Goal: Information Seeking & Learning: Learn about a topic

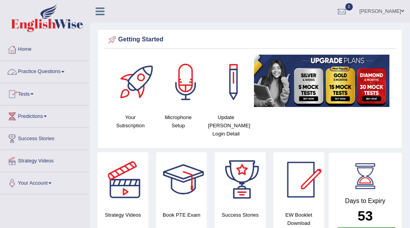
click at [64, 71] on span at bounding box center [62, 72] width 3 height 2
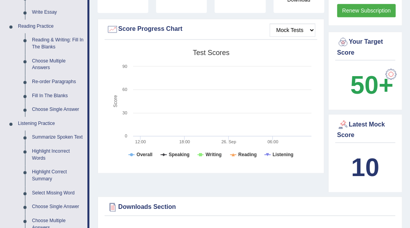
scroll to position [224, 0]
click at [66, 137] on link "Summarize Spoken Text" at bounding box center [58, 137] width 59 height 14
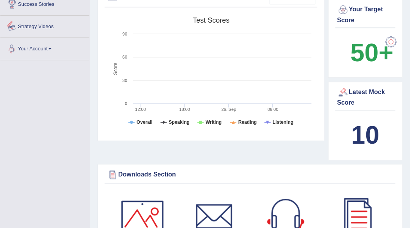
scroll to position [506, 0]
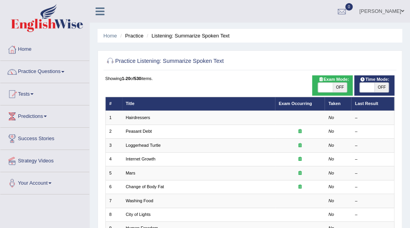
click at [141, 104] on th "Title" at bounding box center [198, 104] width 153 height 14
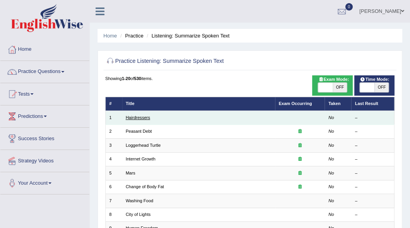
click at [137, 119] on link "Hairdressers" at bounding box center [138, 117] width 25 height 5
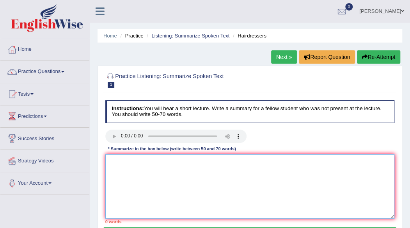
click at [158, 185] on textarea at bounding box center [250, 186] width 290 height 64
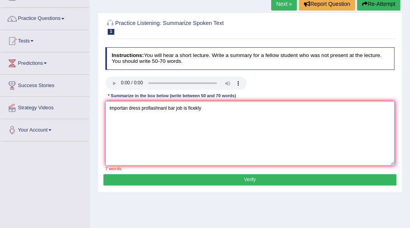
scroll to position [53, 0]
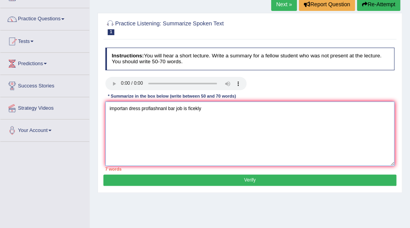
type textarea "importan dress profiashnanl bar job is ficekly"
click at [293, 178] on button "Verify" at bounding box center [249, 180] width 293 height 11
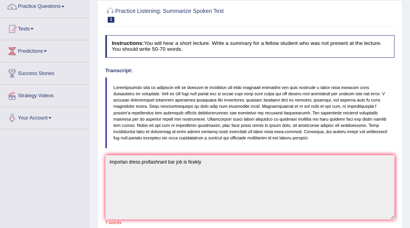
scroll to position [0, 0]
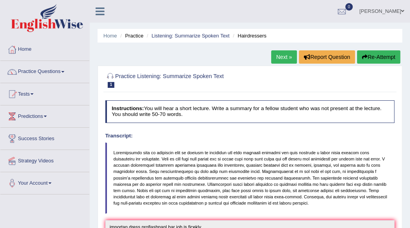
click at [380, 54] on button "Re-Attempt" at bounding box center [378, 56] width 43 height 13
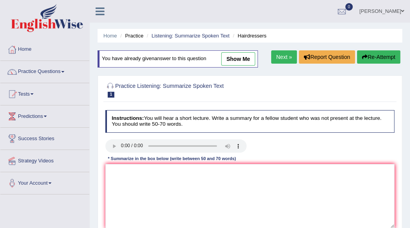
scroll to position [30, 0]
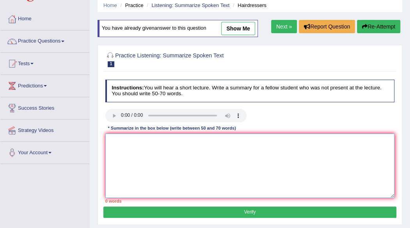
click at [115, 144] on textarea at bounding box center [250, 166] width 290 height 64
type textarea "vary good dreass vary good jab"
click at [247, 209] on button "Verify" at bounding box center [249, 212] width 293 height 11
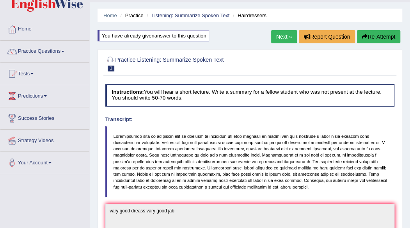
scroll to position [0, 0]
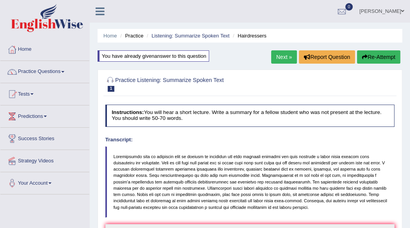
click at [375, 55] on button "Re-Attempt" at bounding box center [378, 56] width 43 height 13
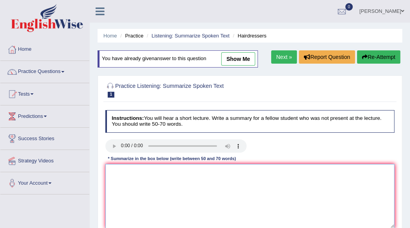
click at [150, 178] on textarea at bounding box center [250, 196] width 290 height 64
click at [190, 177] on textarea "vary good dreass" at bounding box center [250, 196] width 290 height 64
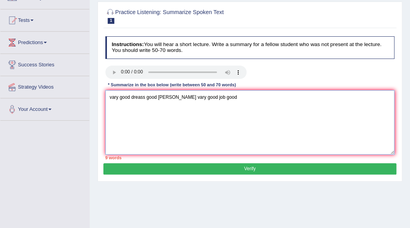
scroll to position [79, 0]
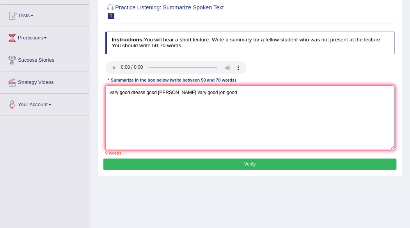
type textarea "vary good dreass good persson vary good job good"
click at [276, 162] on button "Verify" at bounding box center [249, 164] width 293 height 11
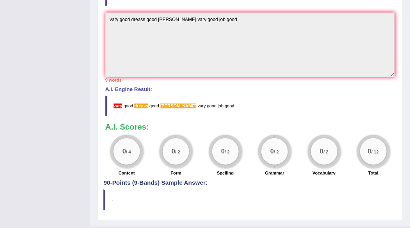
scroll to position [212, 0]
drag, startPoint x: 409, startPoint y: 53, endPoint x: 413, endPoint y: 117, distance: 63.8
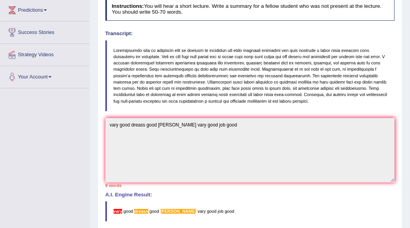
scroll to position [0, 0]
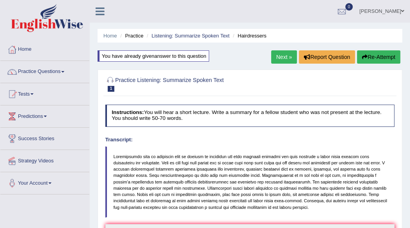
click at [283, 55] on link "Next »" at bounding box center [284, 56] width 26 height 13
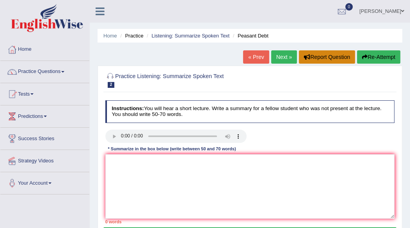
click at [311, 54] on button "Report Question" at bounding box center [327, 56] width 56 height 13
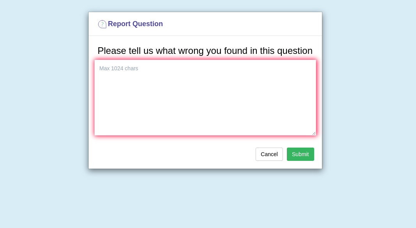
click at [311, 54] on h3 "Please tell us what wrong you found in this question" at bounding box center [206, 51] width 222 height 10
click at [275, 148] on button "Cancel" at bounding box center [269, 154] width 27 height 13
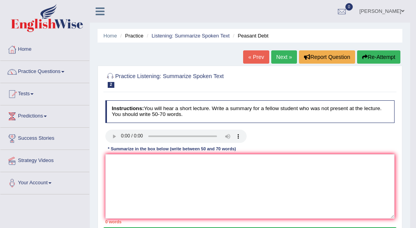
click at [275, 147] on div "Report Question Please tell us what wrong you found in this question Cancel Sub…" at bounding box center [208, 114] width 416 height 228
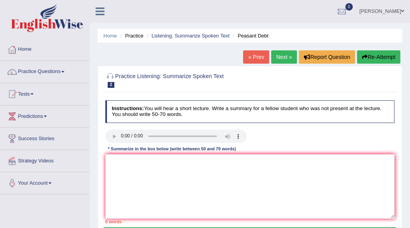
click at [402, 11] on span at bounding box center [402, 11] width 3 height 5
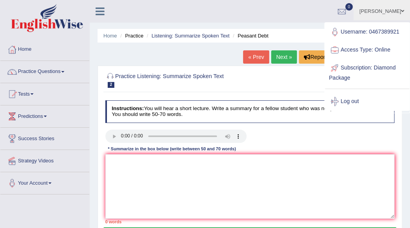
click at [402, 11] on span at bounding box center [402, 11] width 3 height 5
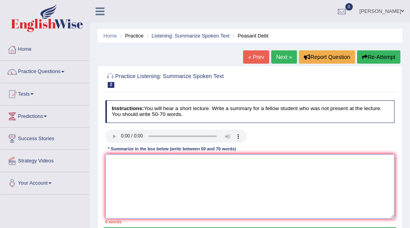
click at [134, 159] on textarea at bounding box center [250, 186] width 290 height 64
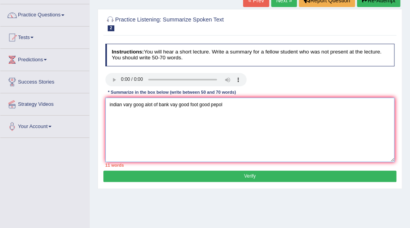
scroll to position [57, 0]
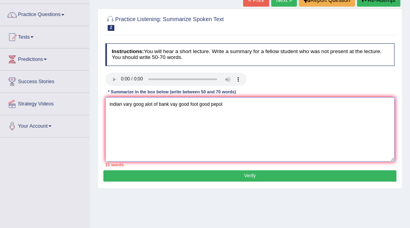
type textarea "indian vary goog alot of bank vay good foot good pepol"
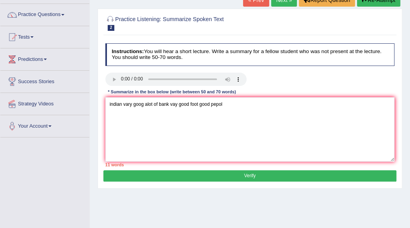
click at [347, 175] on button "Verify" at bounding box center [249, 175] width 293 height 11
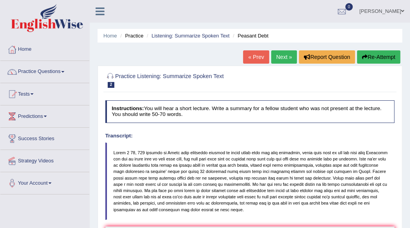
scroll to position [2, 0]
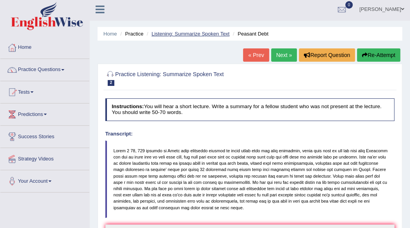
click at [211, 33] on link "Listening: Summarize Spoken Text" at bounding box center [191, 34] width 78 height 6
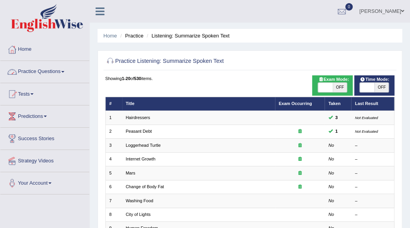
click at [64, 71] on span at bounding box center [62, 72] width 3 height 2
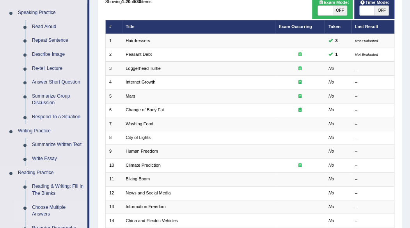
scroll to position [77, 0]
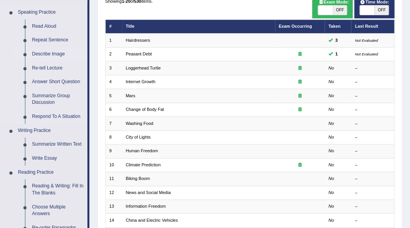
click at [52, 54] on link "Describe Image" at bounding box center [58, 54] width 59 height 14
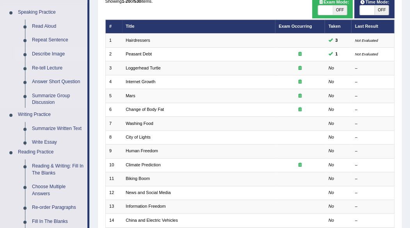
click at [52, 54] on link "Describe Image" at bounding box center [58, 54] width 59 height 14
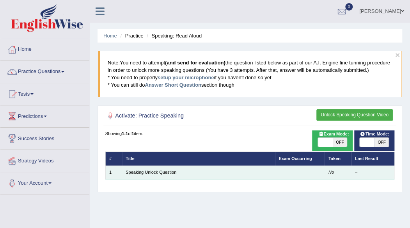
click at [122, 168] on td "Speaking Unlock Question" at bounding box center [198, 173] width 153 height 14
click at [129, 173] on link "Speaking Unlock Question" at bounding box center [151, 172] width 51 height 5
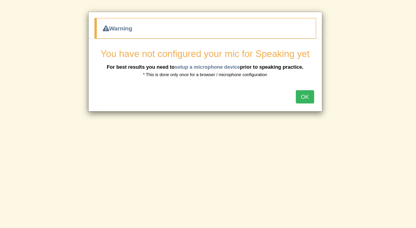
click at [306, 95] on button "OK" at bounding box center [305, 96] width 18 height 13
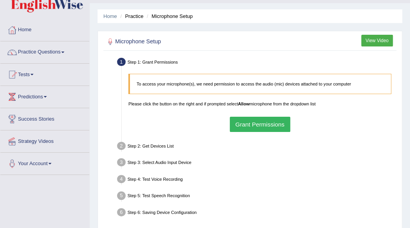
scroll to position [20, 0]
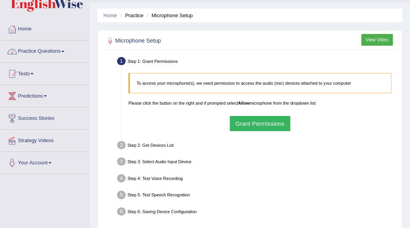
click at [66, 50] on link "Practice Questions" at bounding box center [44, 51] width 89 height 20
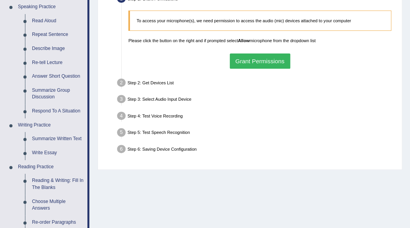
scroll to position [83, 0]
click at [55, 62] on link "Re-tell Lecture" at bounding box center [58, 62] width 59 height 14
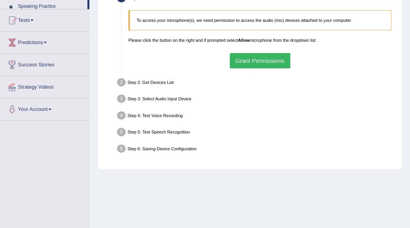
scroll to position [123, 0]
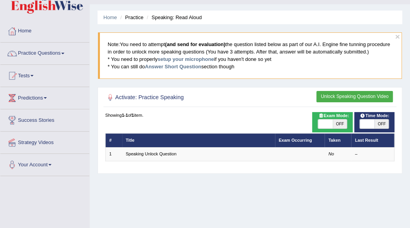
scroll to position [19, 0]
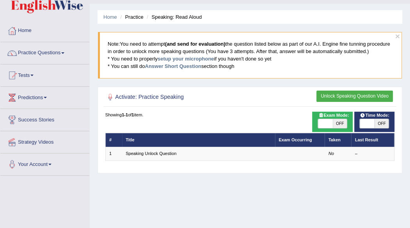
click at [135, 137] on th "Title" at bounding box center [198, 140] width 153 height 14
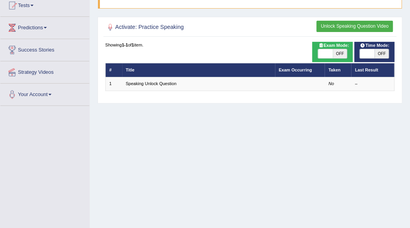
scroll to position [96, 0]
